Goal: Information Seeking & Learning: Learn about a topic

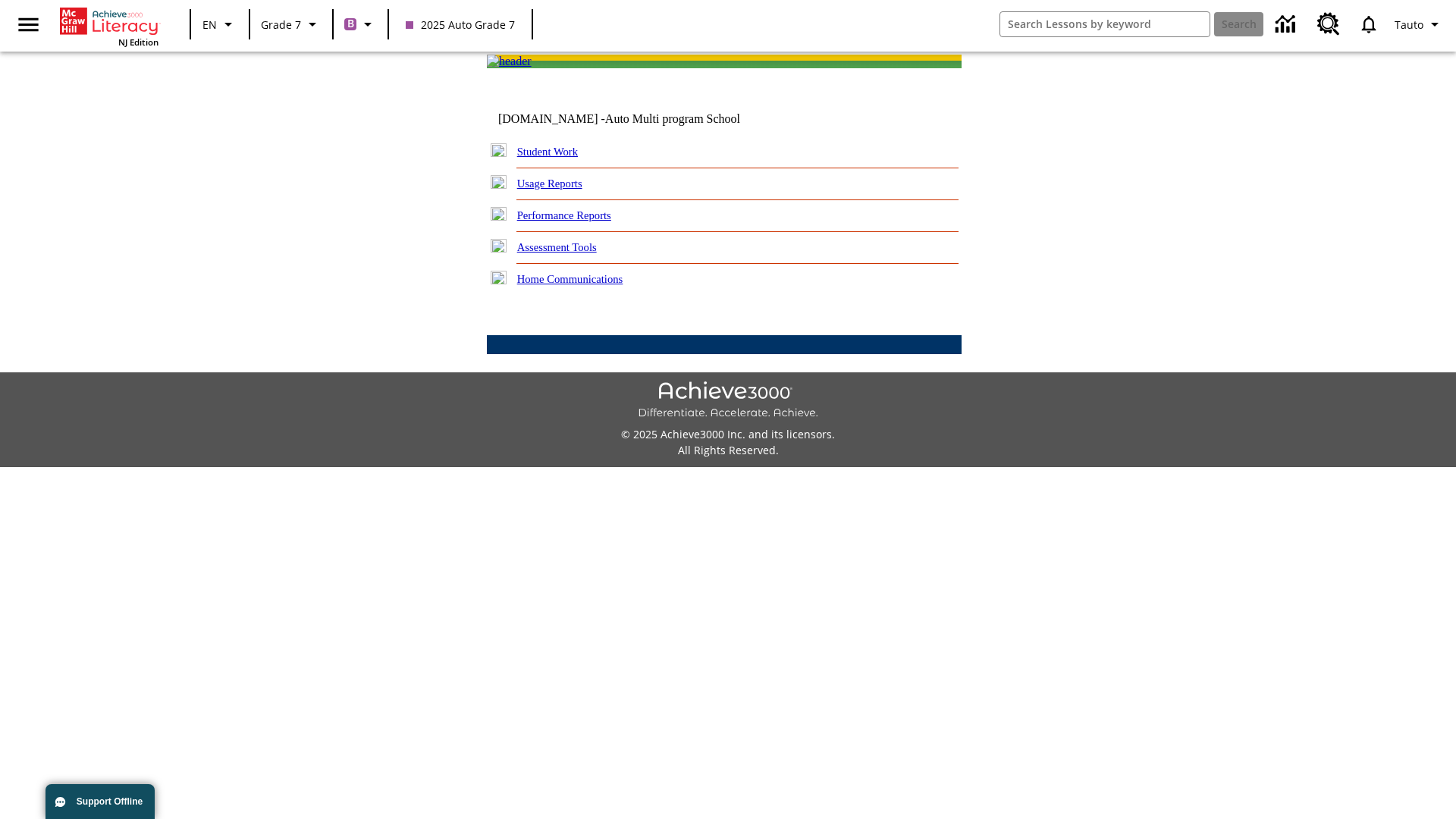
click at [580, 222] on link "Performance Reports" at bounding box center [564, 215] width 94 height 12
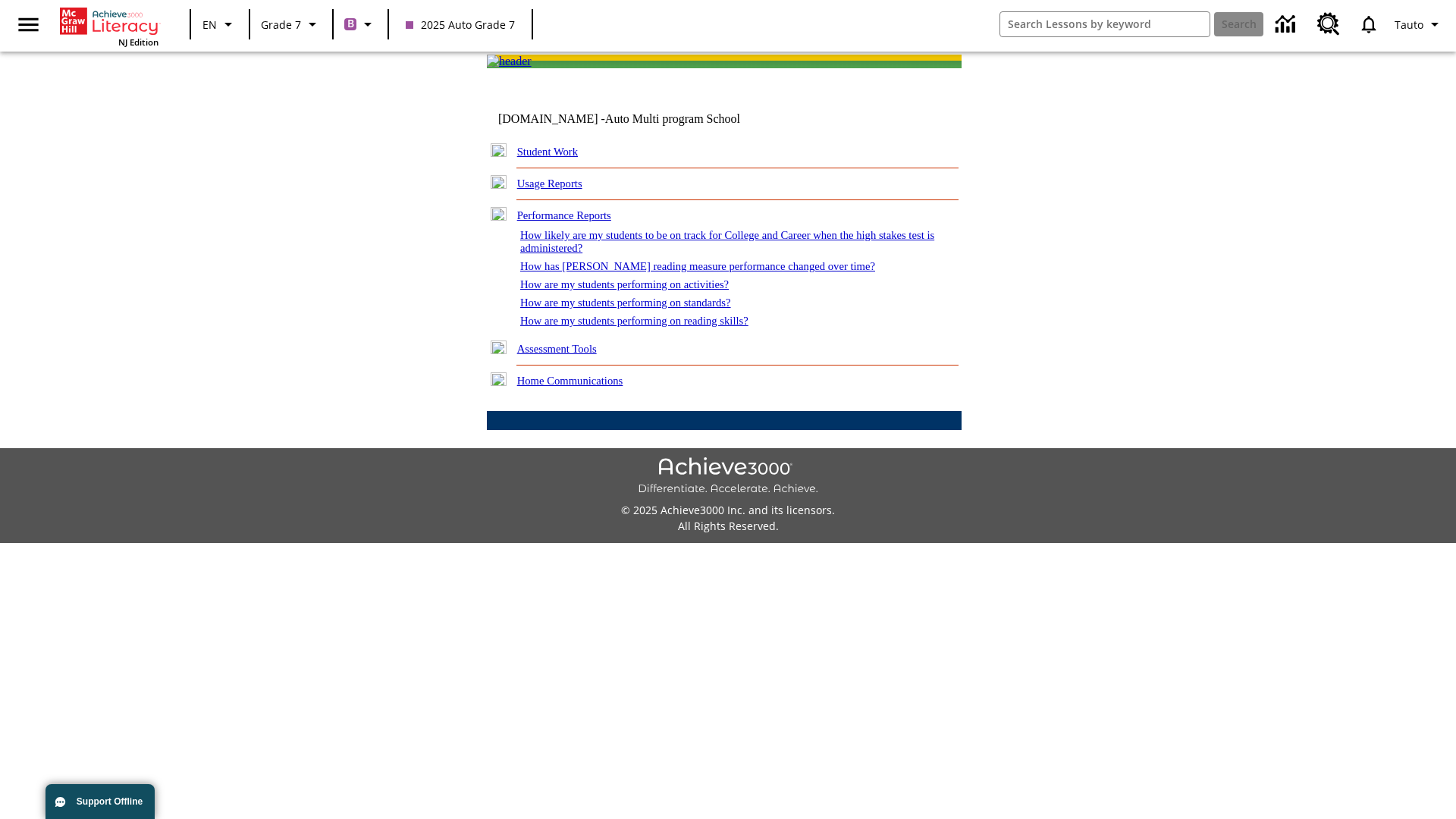
click at [640, 290] on link "How are my students performing on activities?" at bounding box center [625, 284] width 208 height 12
